Goal: Obtain resource: Obtain resource

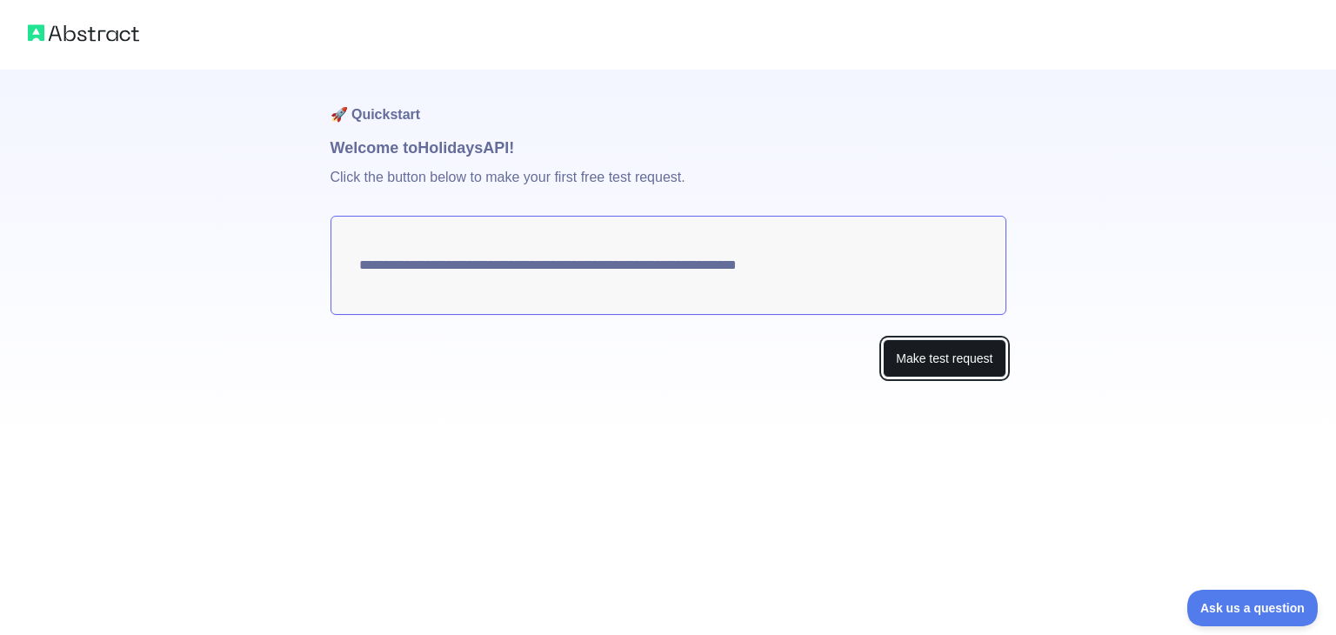
click at [936, 352] on button "Make test request" at bounding box center [944, 358] width 123 height 39
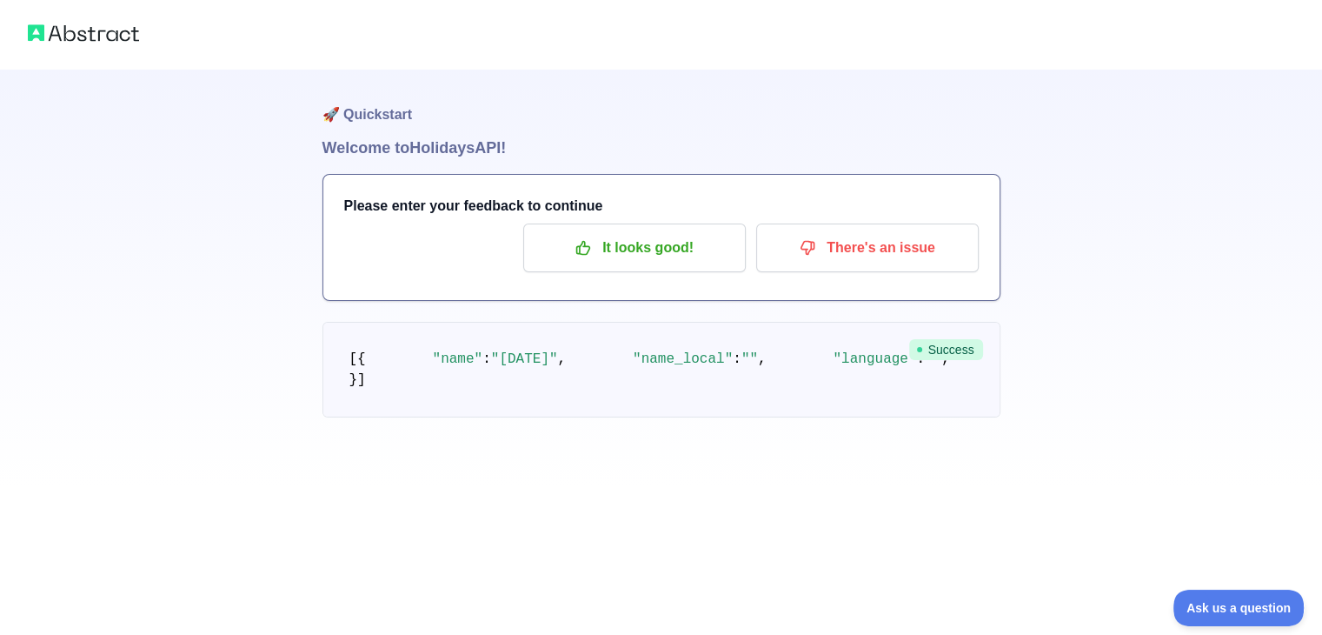
scroll to position [43, 0]
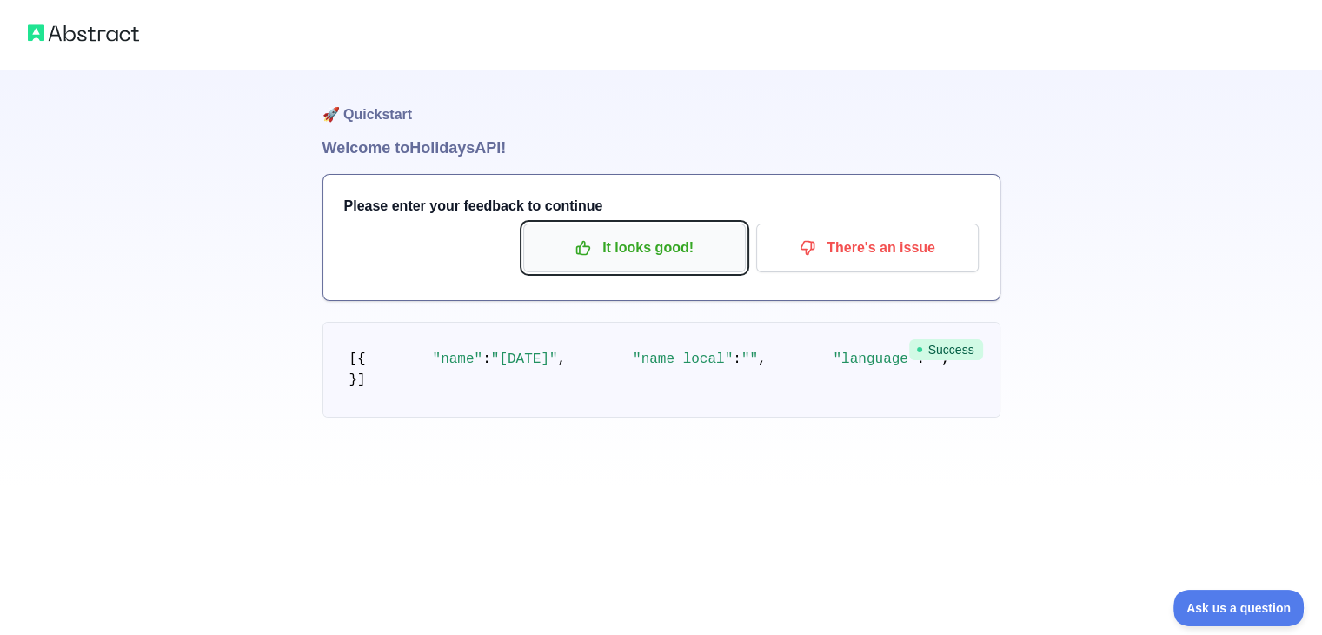
click at [691, 233] on p "It looks good!" at bounding box center [634, 248] width 196 height 30
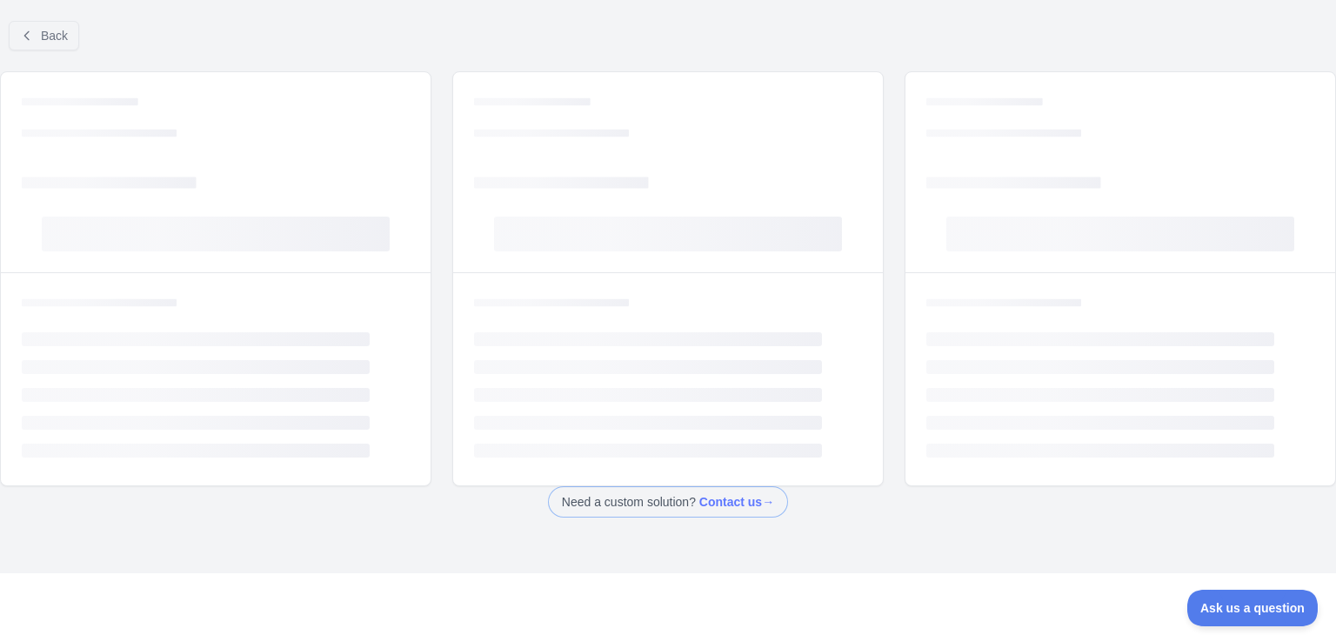
click at [643, 283] on div "Back Loading... Loading... Loading... Loading... Loading... Loading... Loading.…" at bounding box center [809, 324] width 663 height 83
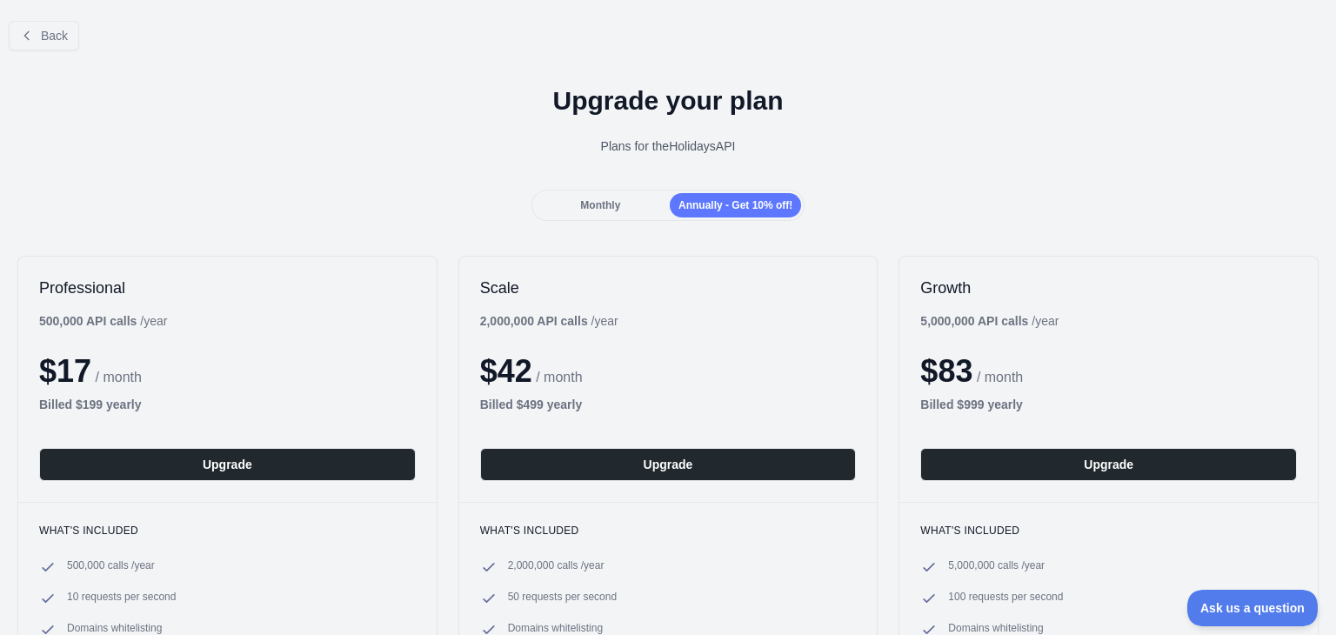
click at [600, 202] on span "Monthly" at bounding box center [600, 205] width 40 height 12
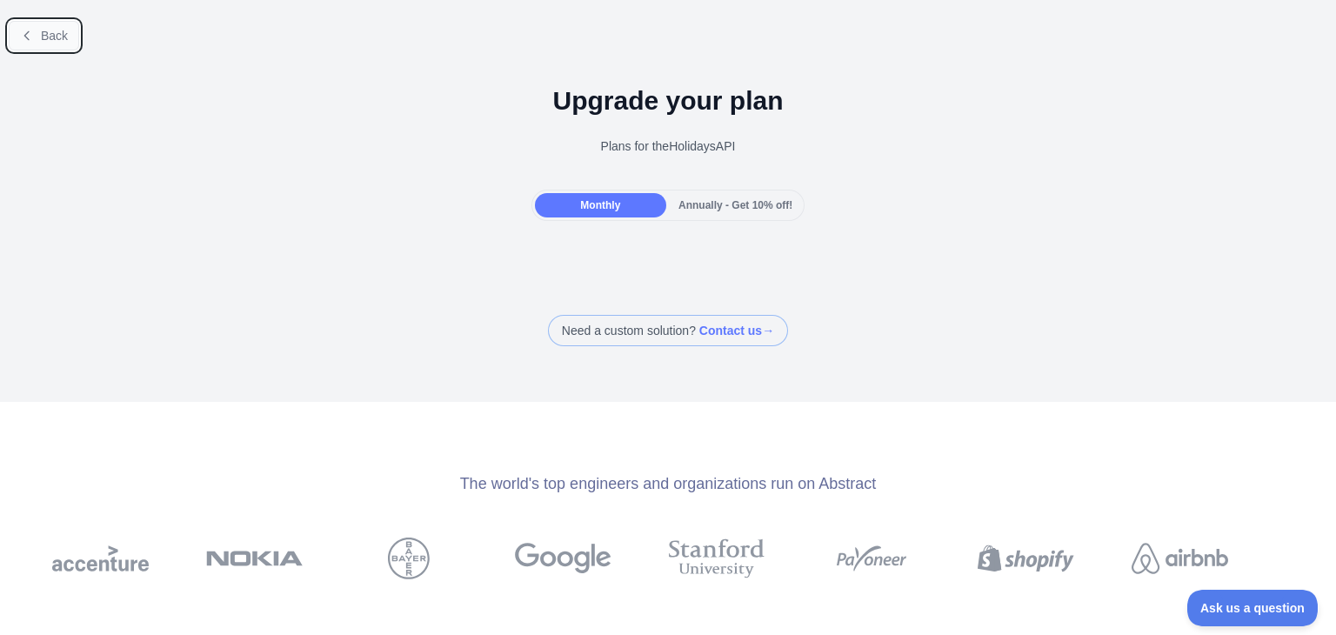
click at [57, 39] on span "Back" at bounding box center [54, 36] width 27 height 14
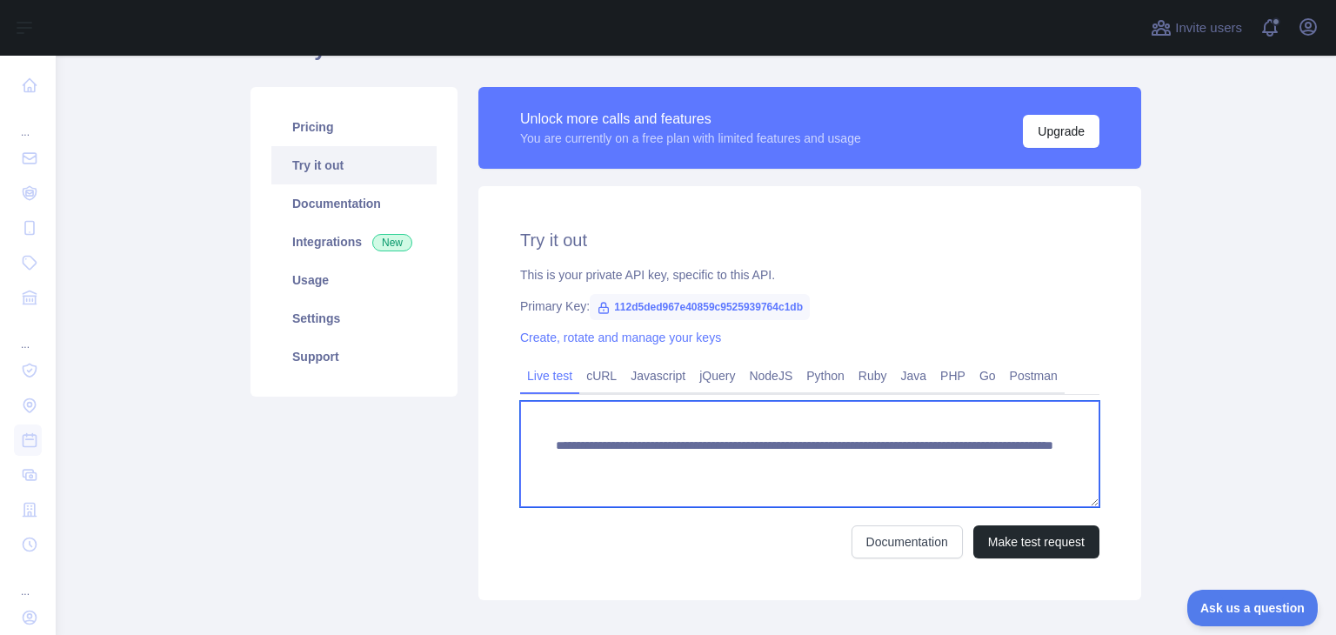
scroll to position [17, 0]
drag, startPoint x: 543, startPoint y: 443, endPoint x: 636, endPoint y: 499, distance: 108.9
click at [636, 499] on textarea "**********" at bounding box center [809, 454] width 579 height 106
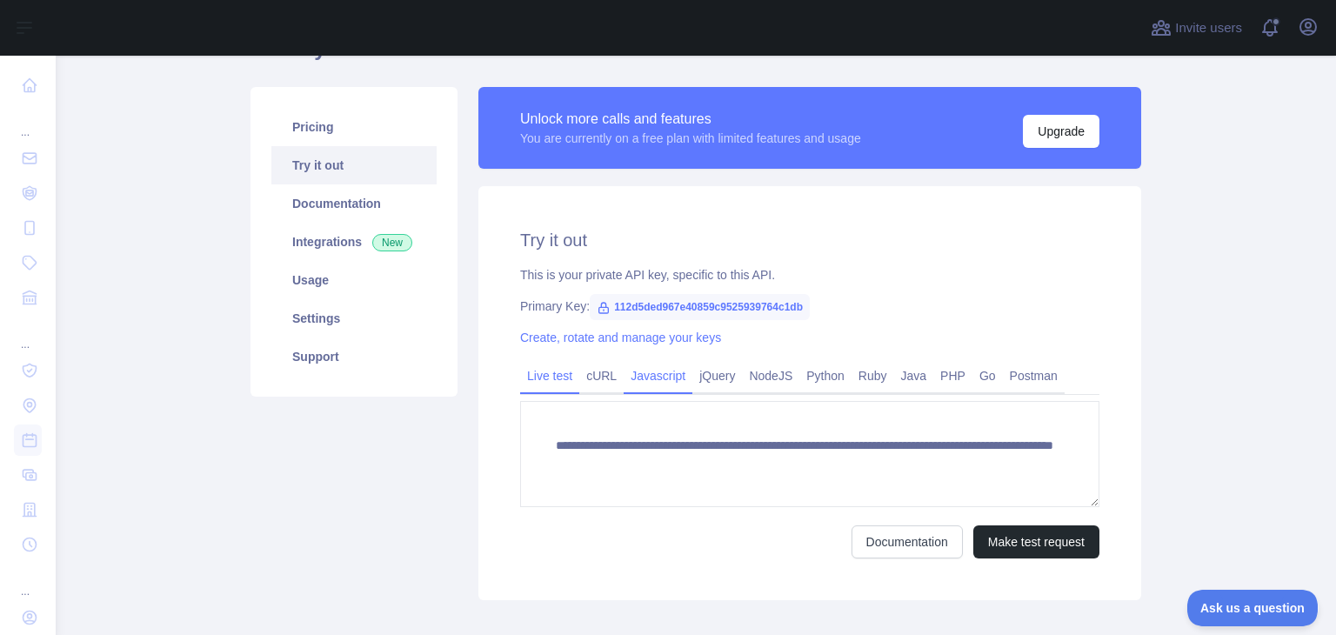
click at [640, 379] on link "Javascript" at bounding box center [657, 376] width 69 height 28
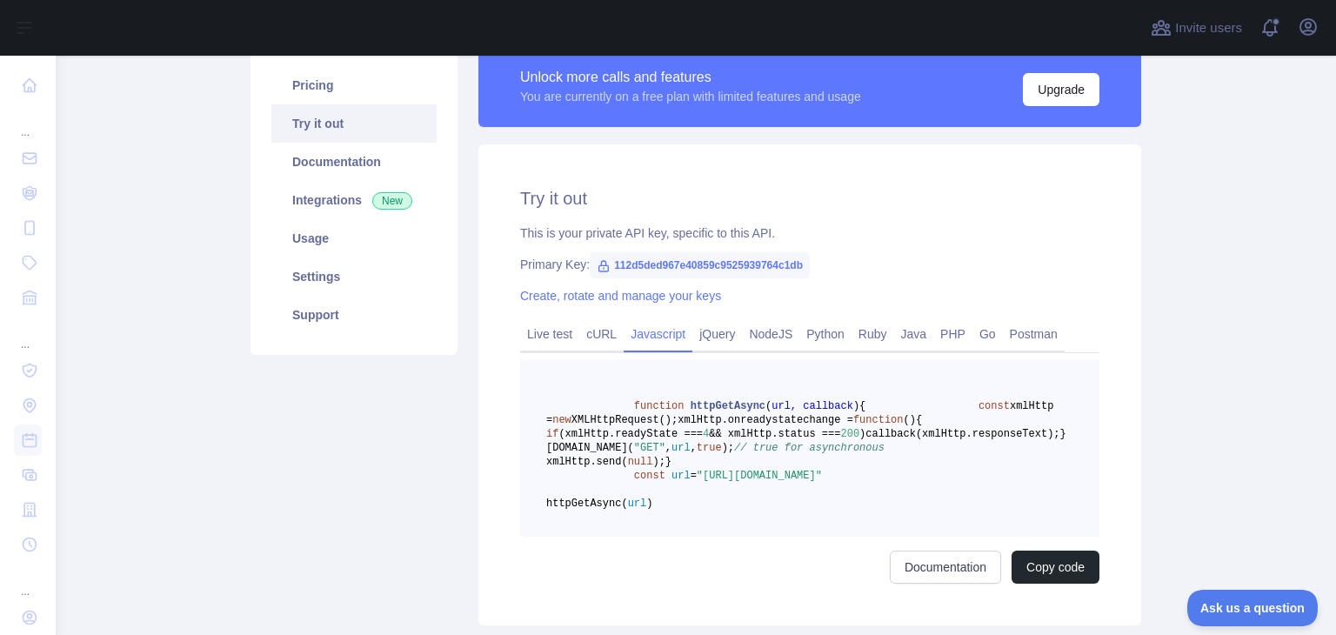
scroll to position [141, 0]
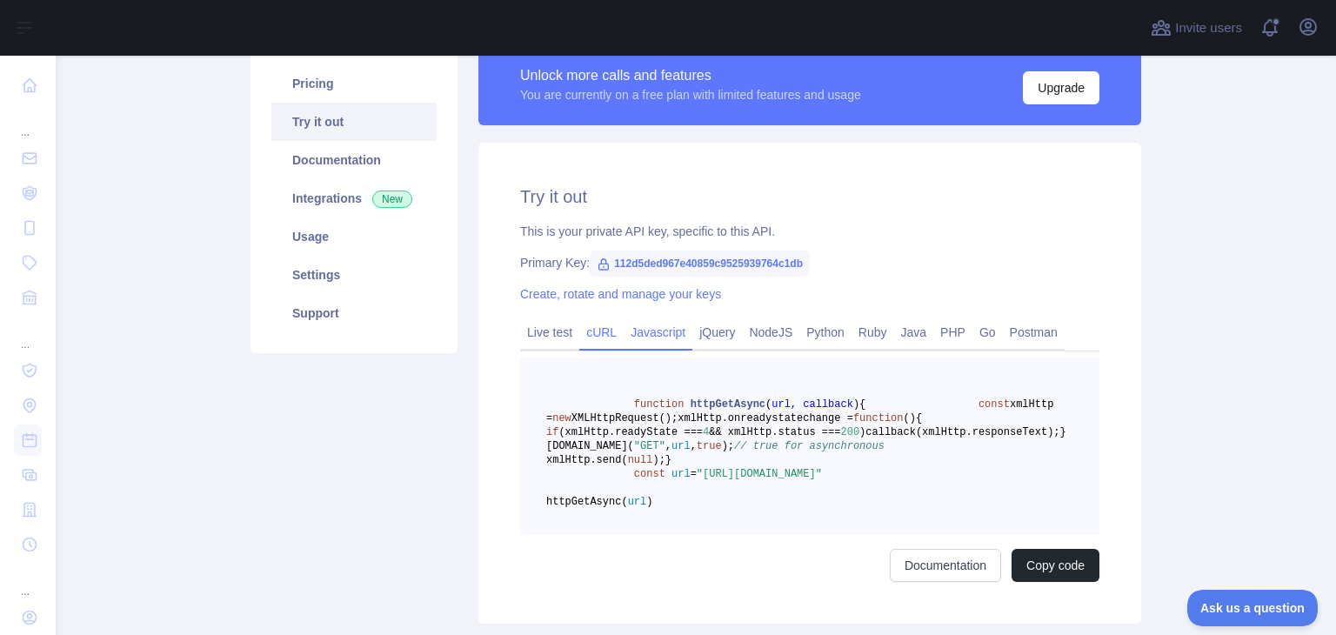
click at [603, 336] on link "cURL" at bounding box center [601, 332] width 44 height 28
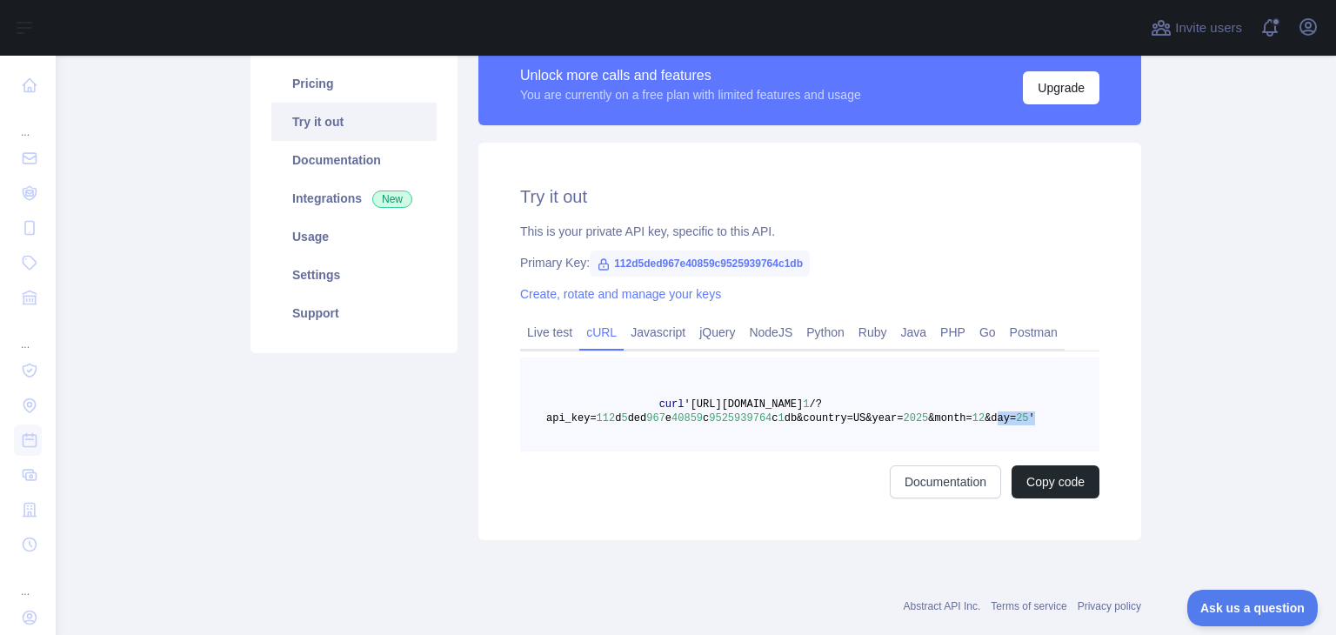
drag, startPoint x: 991, startPoint y: 421, endPoint x: 953, endPoint y: 421, distance: 38.3
click at [953, 421] on pre "curl '[URL][DOMAIN_NAME] 1 /?api_key= 112 d 5 ded 967 e 40859 c 9525939764 c 1 …" at bounding box center [809, 404] width 579 height 94
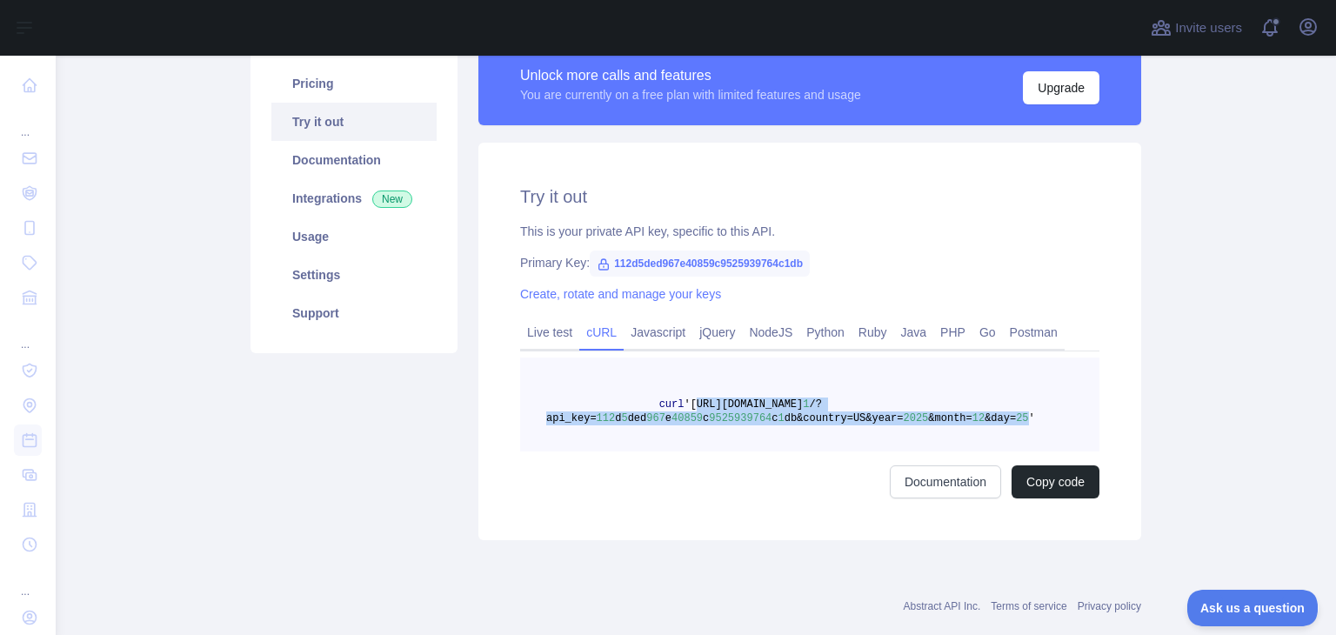
drag, startPoint x: 675, startPoint y: 409, endPoint x: 981, endPoint y: 422, distance: 306.3
click at [981, 422] on span "curl '[URL][DOMAIN_NAME] 1 /?api_key= 112 d 5 ded 967 e 40859 c 9525939764 c 1 …" at bounding box center [790, 411] width 489 height 26
copy span "[URL][DOMAIN_NAME] 1 /?api_key= 112 d 5 ded 967 e 40859 c 9525939764 c 1 db&cou…"
